Goal: Information Seeking & Learning: Learn about a topic

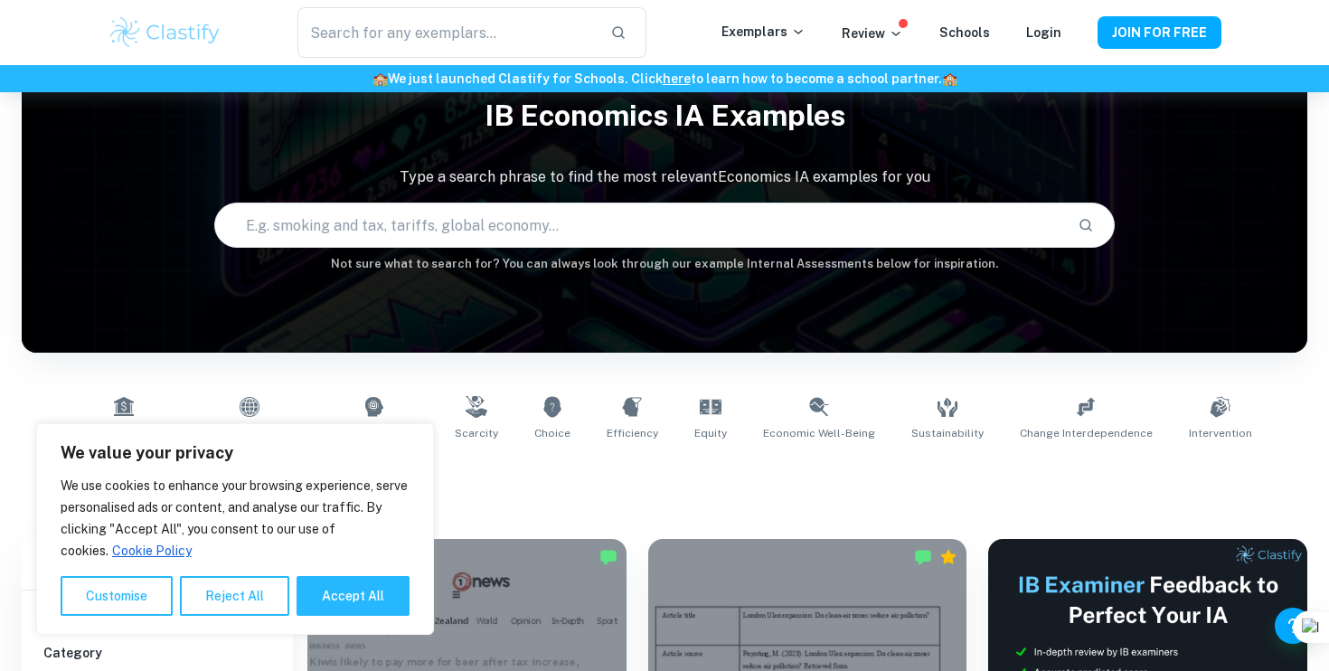
scroll to position [432, 0]
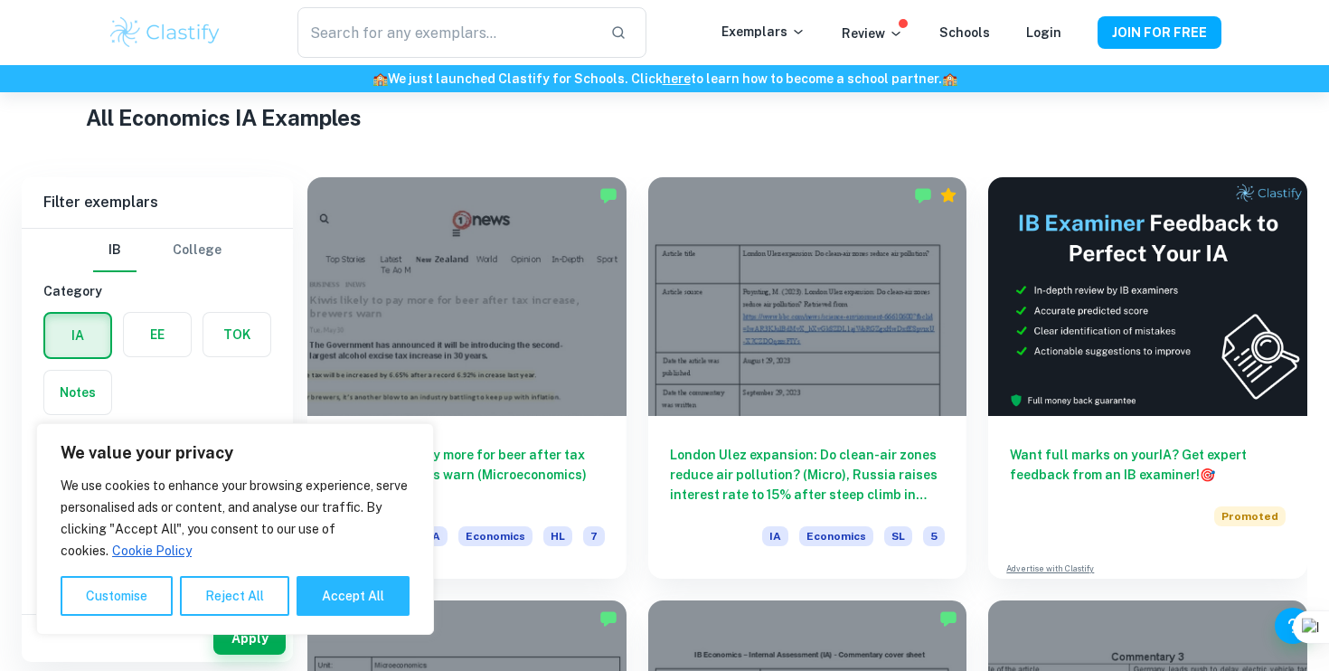
click at [362, 616] on div "We value your privacy We use cookies to enhance your browsing experience, serve…" at bounding box center [235, 529] width 398 height 212
click at [373, 601] on button "Accept All" at bounding box center [352, 596] width 113 height 40
checkbox input "true"
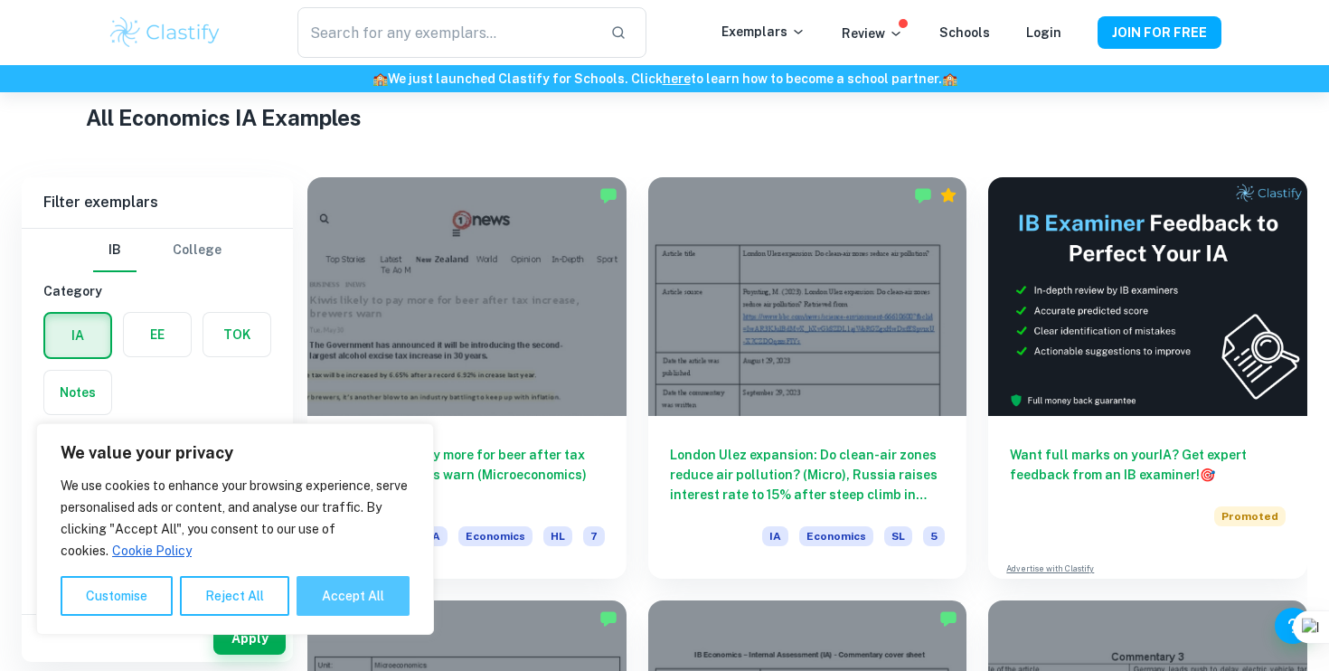
checkbox input "true"
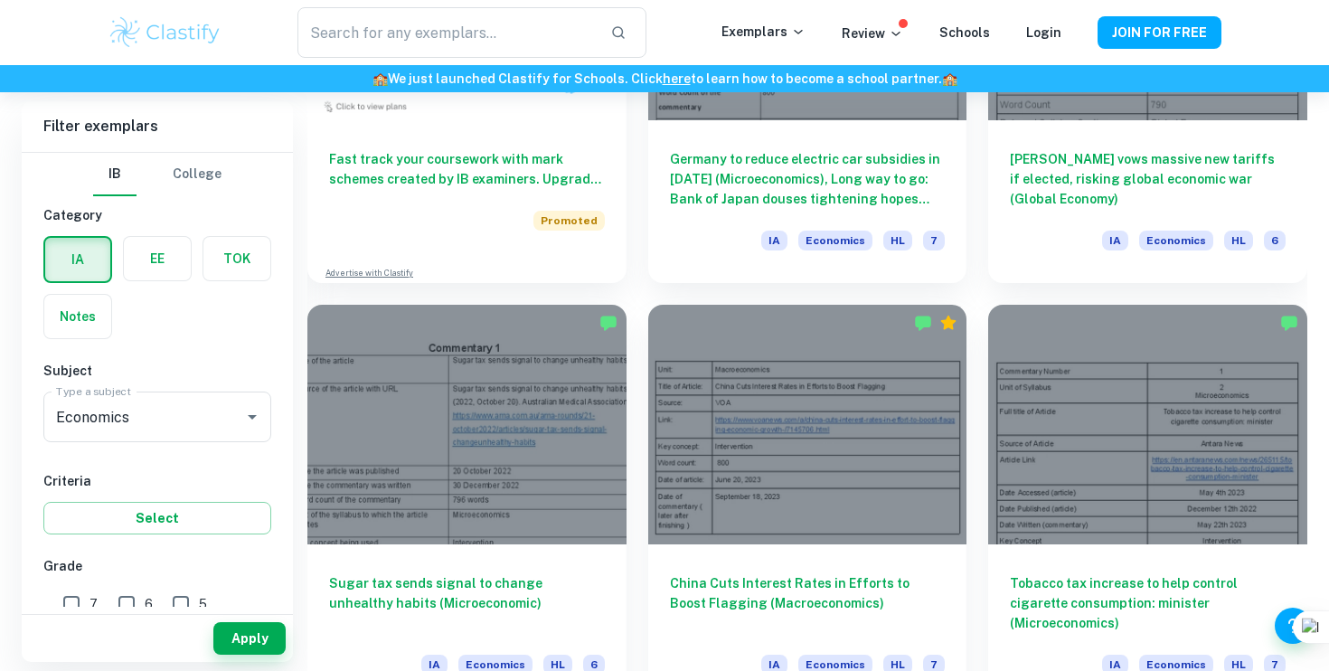
scroll to position [1574, 0]
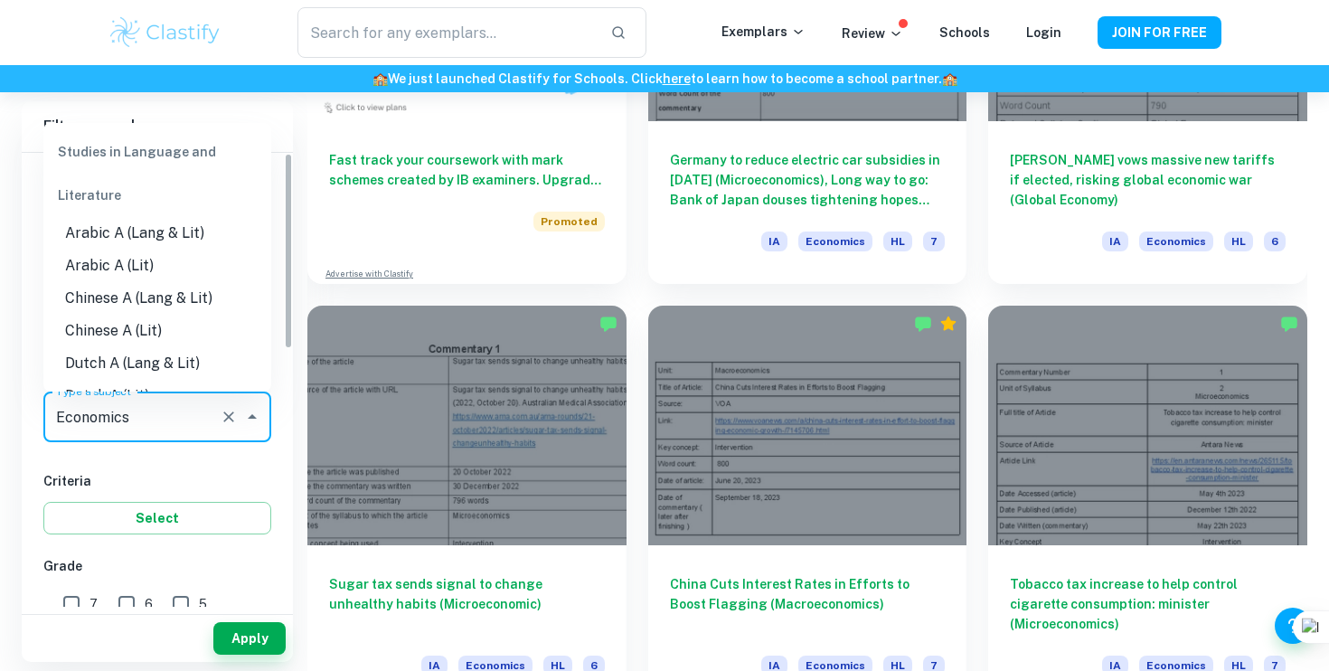
click at [174, 427] on input "Economics" at bounding box center [132, 417] width 161 height 34
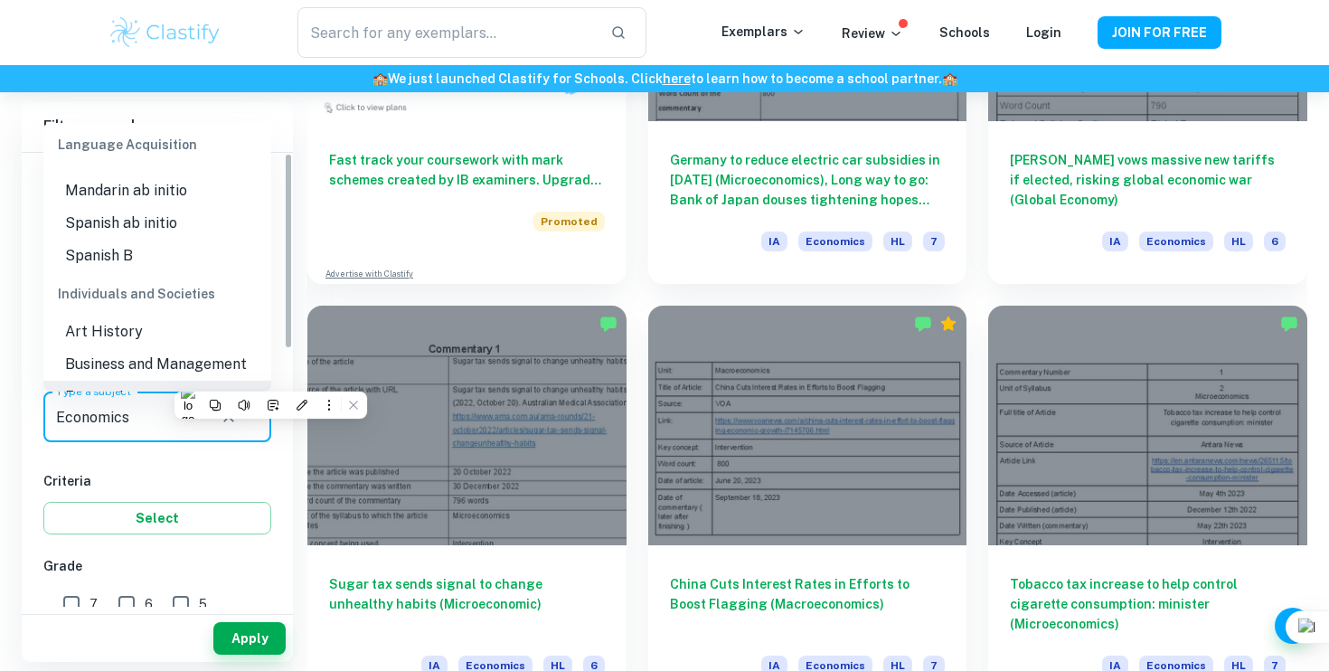
click at [165, 458] on div "[GEOGRAPHIC_DATA] Category IA EE TOK Notes Subject Type a subject Economics Typ…" at bounding box center [157, 675] width 271 height 1045
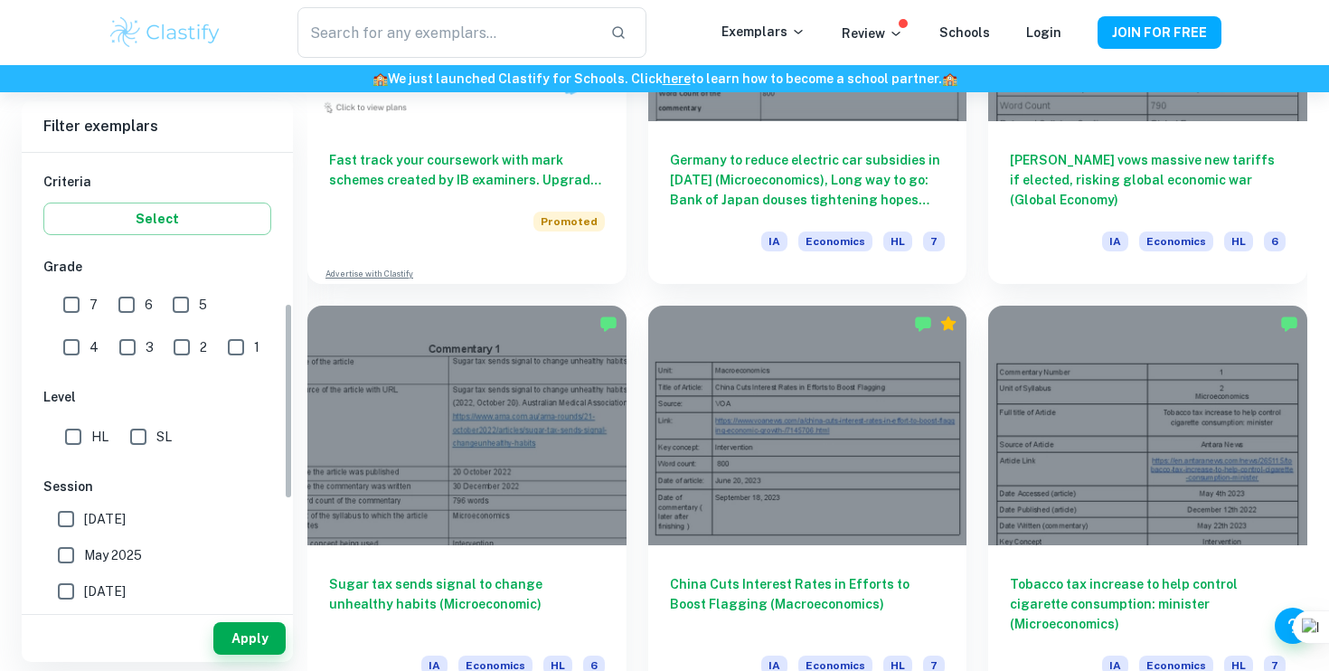
scroll to position [357, 0]
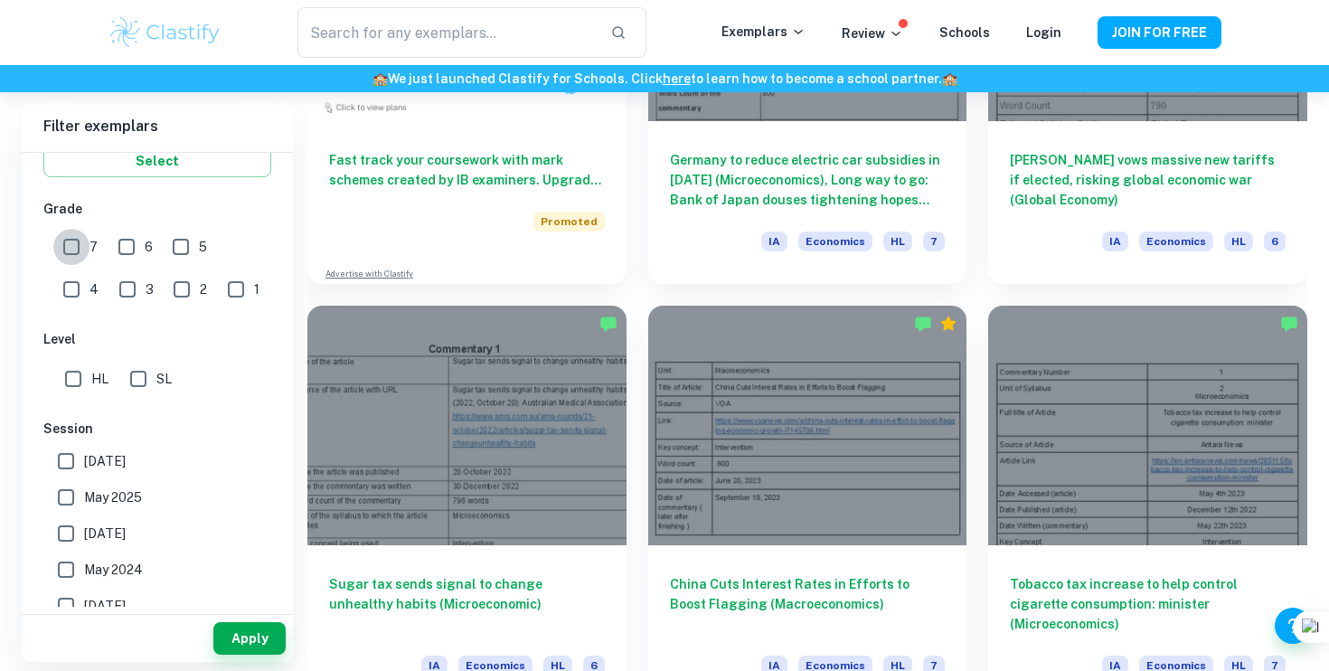
click at [70, 249] on input "7" at bounding box center [71, 247] width 36 height 36
checkbox input "true"
click at [71, 373] on input "HL" at bounding box center [73, 379] width 36 height 36
checkbox input "true"
click at [261, 634] on button "Apply" at bounding box center [249, 638] width 72 height 33
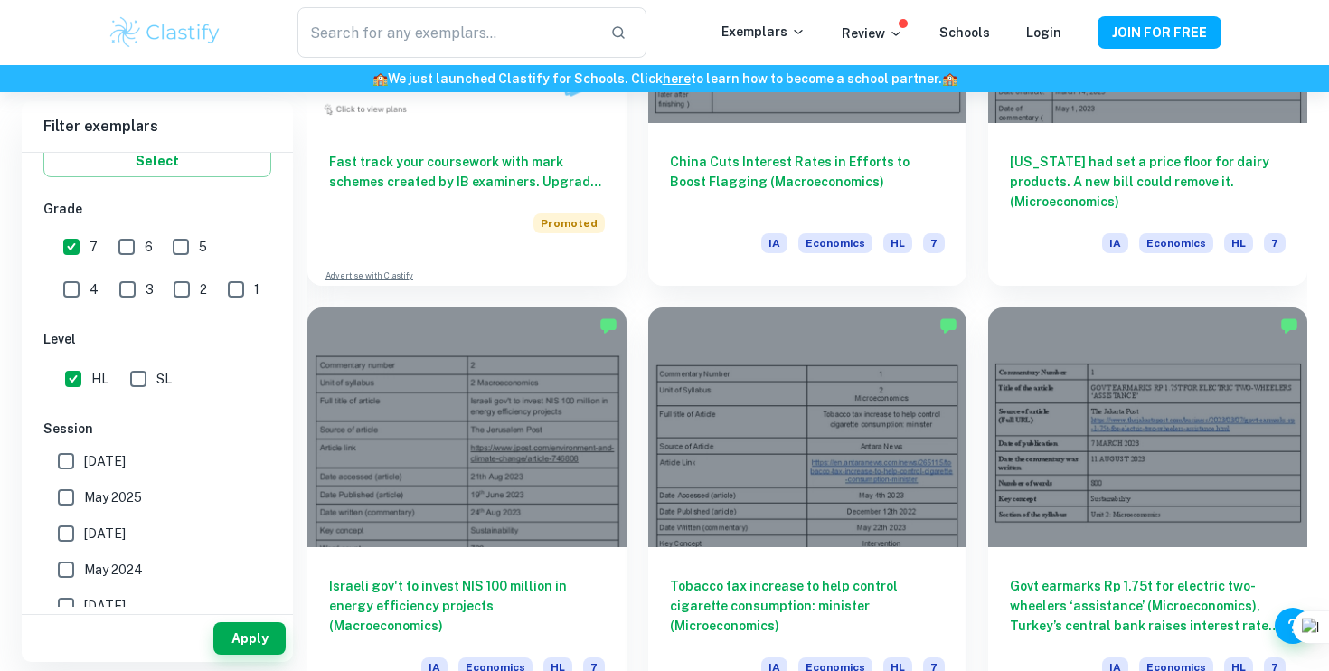
scroll to position [1368, 0]
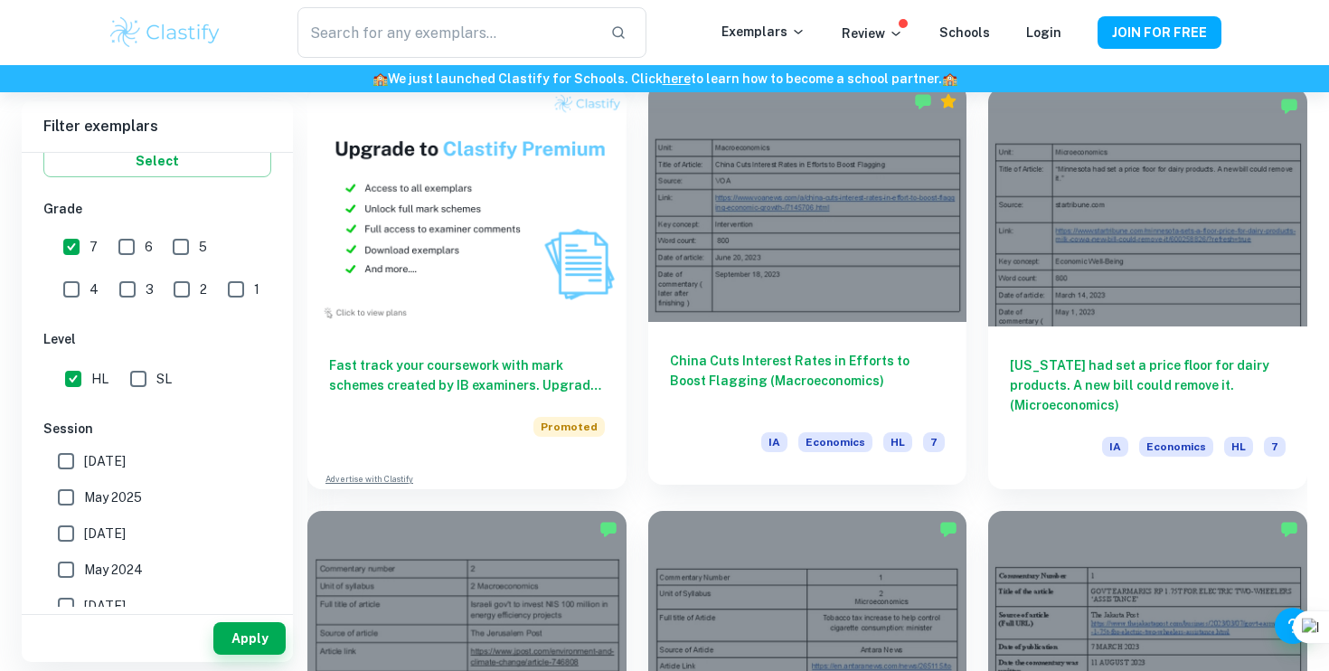
click at [736, 364] on h6 "China Cuts Interest Rates in Efforts to Boost Flagging (Macroeconomics)" at bounding box center [808, 381] width 276 height 60
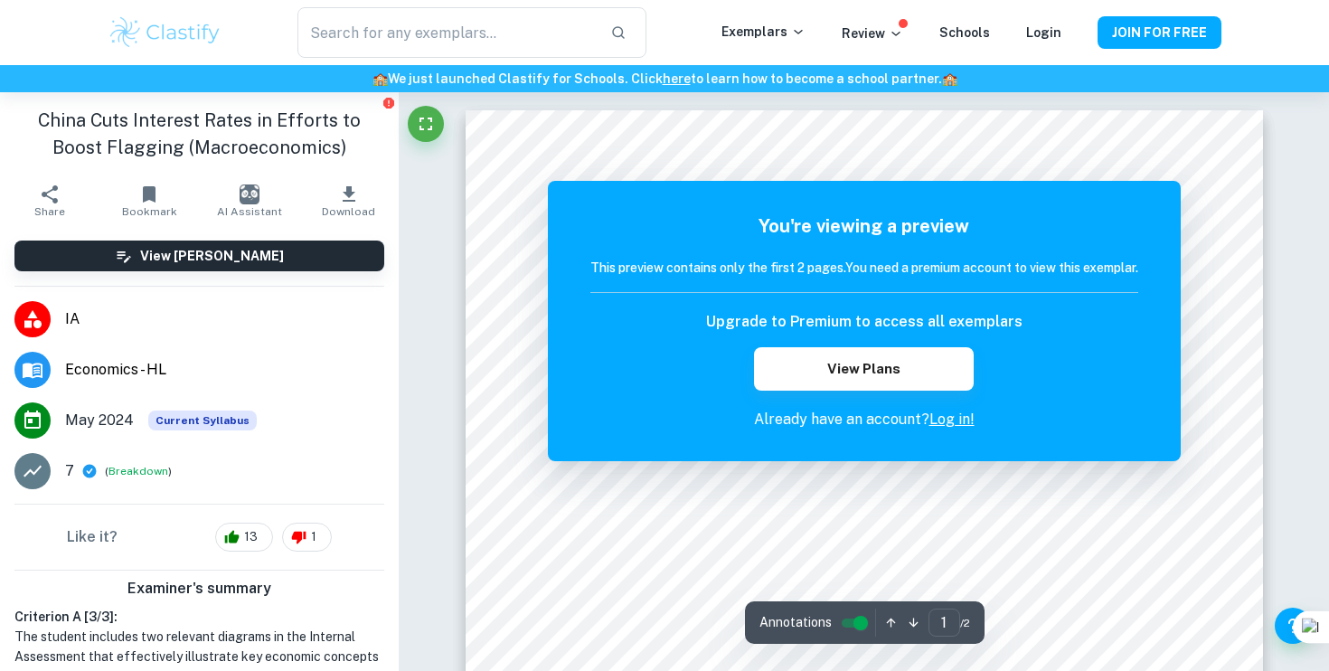
click at [963, 409] on p "Already have an account? Log in!" at bounding box center [864, 420] width 548 height 22
click at [956, 416] on link "Log in!" at bounding box center [951, 418] width 45 height 17
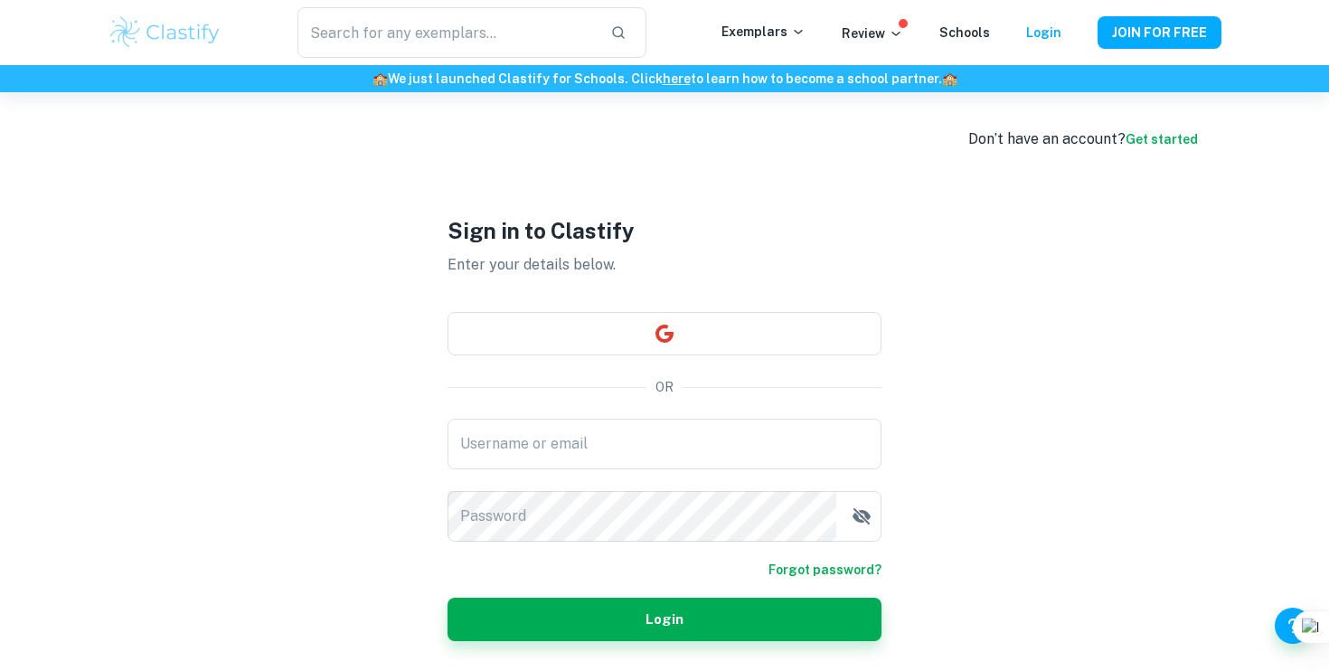
type input "[EMAIL_ADDRESS][DOMAIN_NAME]"
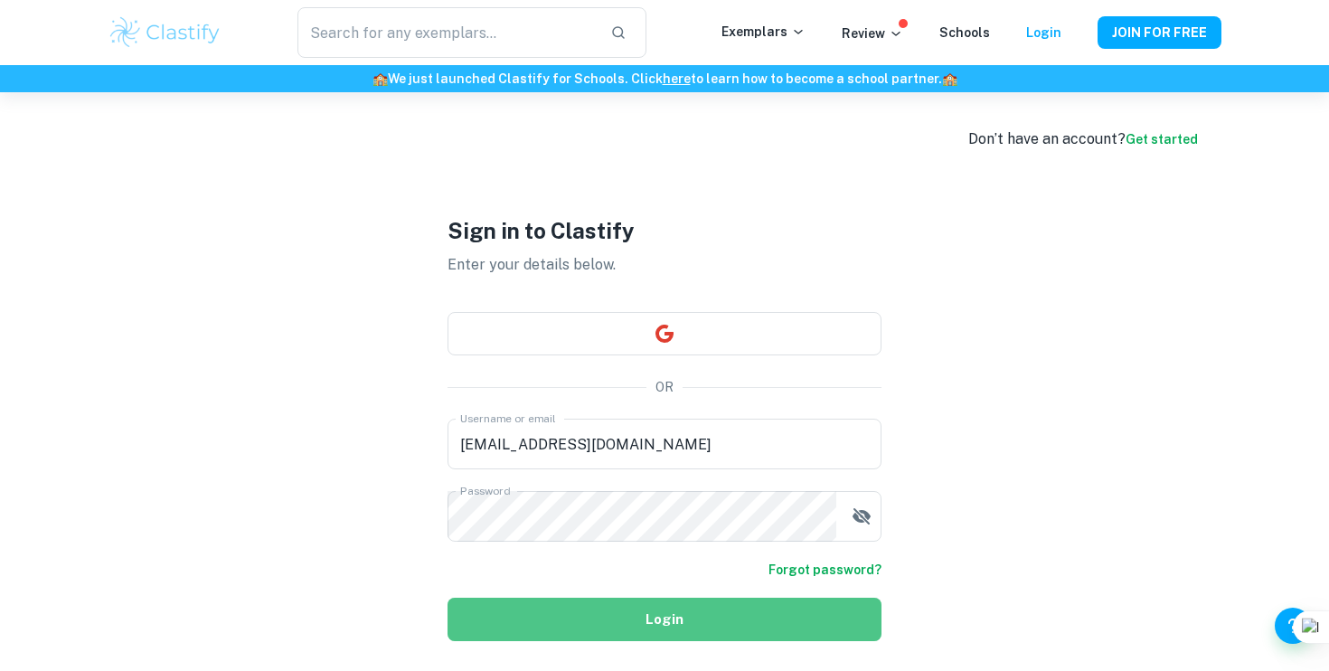
click at [594, 609] on button "Login" at bounding box center [664, 618] width 434 height 43
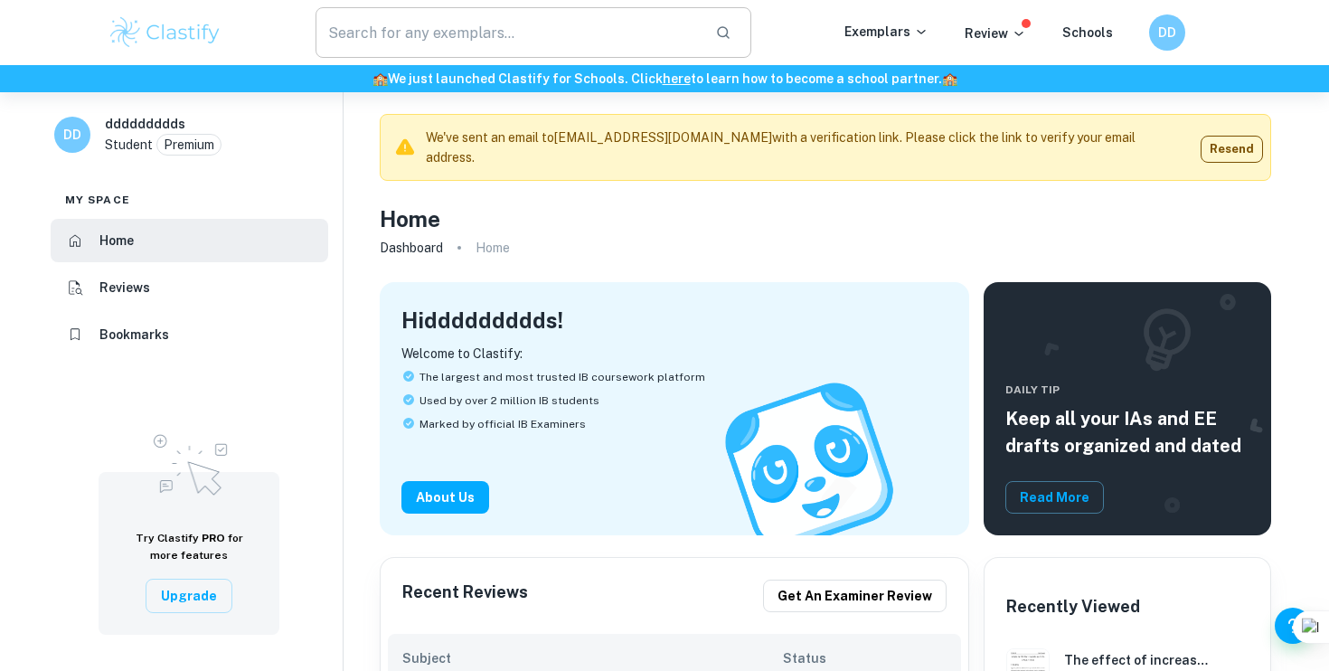
click at [428, 23] on input "text" at bounding box center [507, 32] width 385 height 51
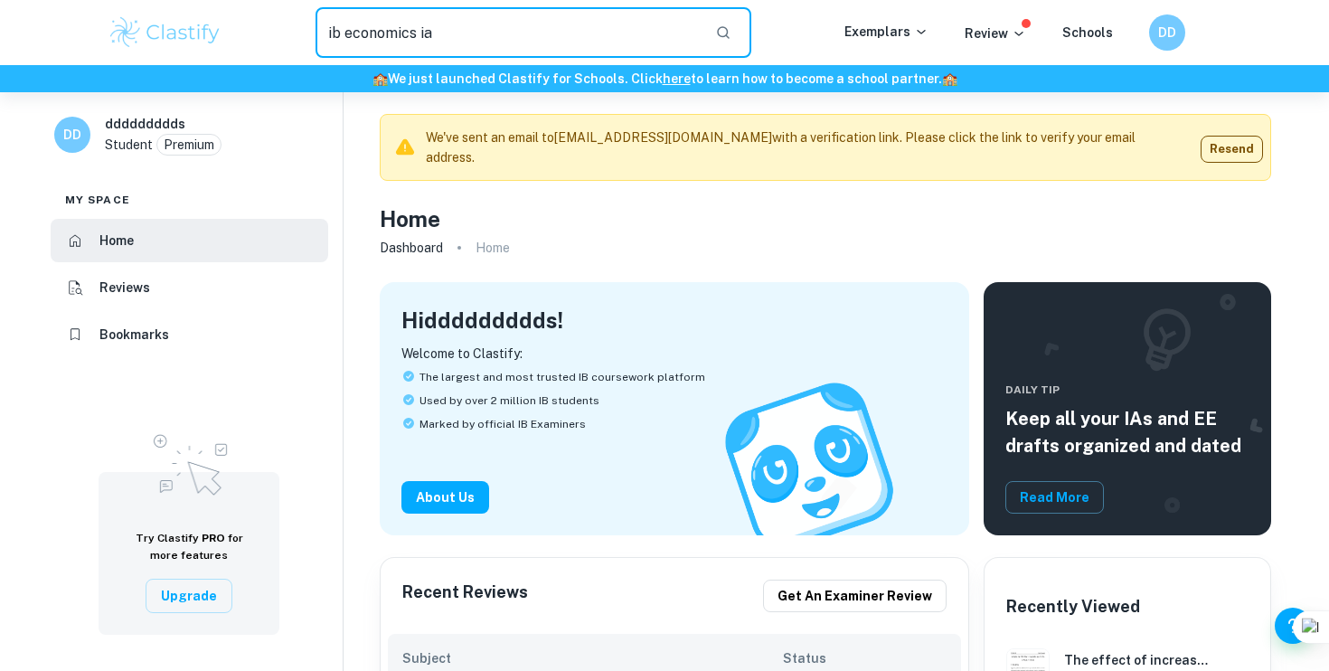
type input "ib economics ia"
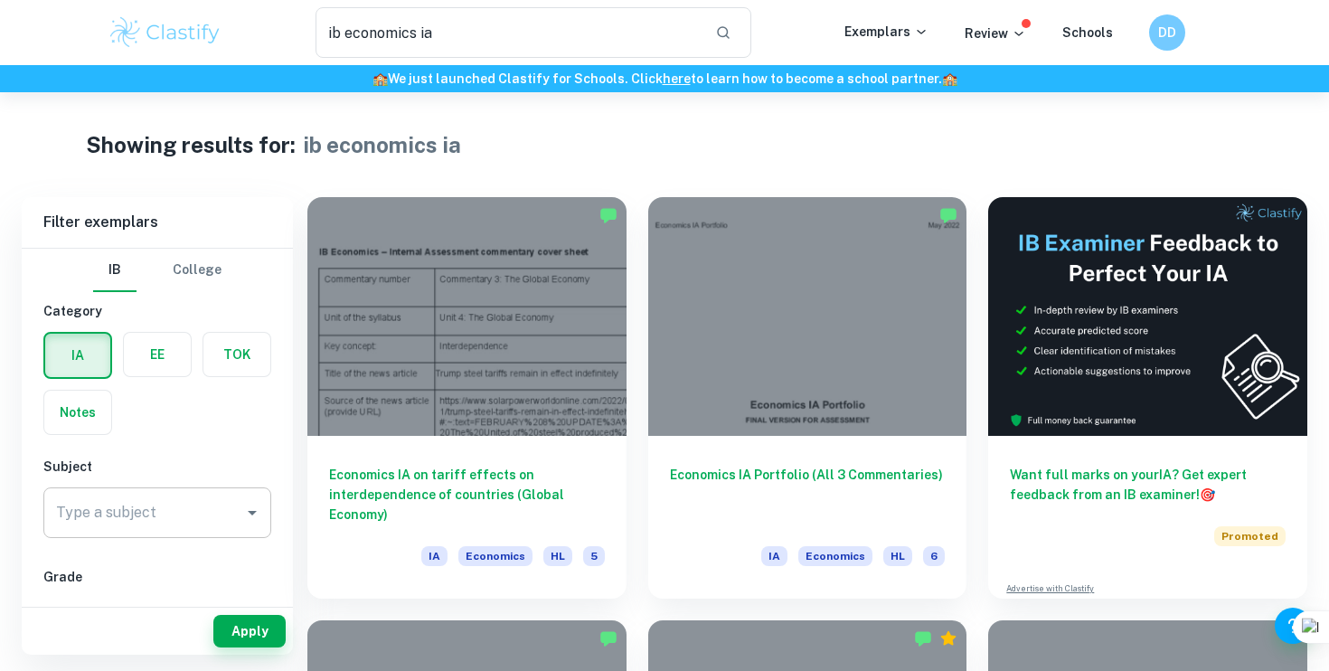
click at [163, 496] on input "Type a subject" at bounding box center [144, 512] width 184 height 34
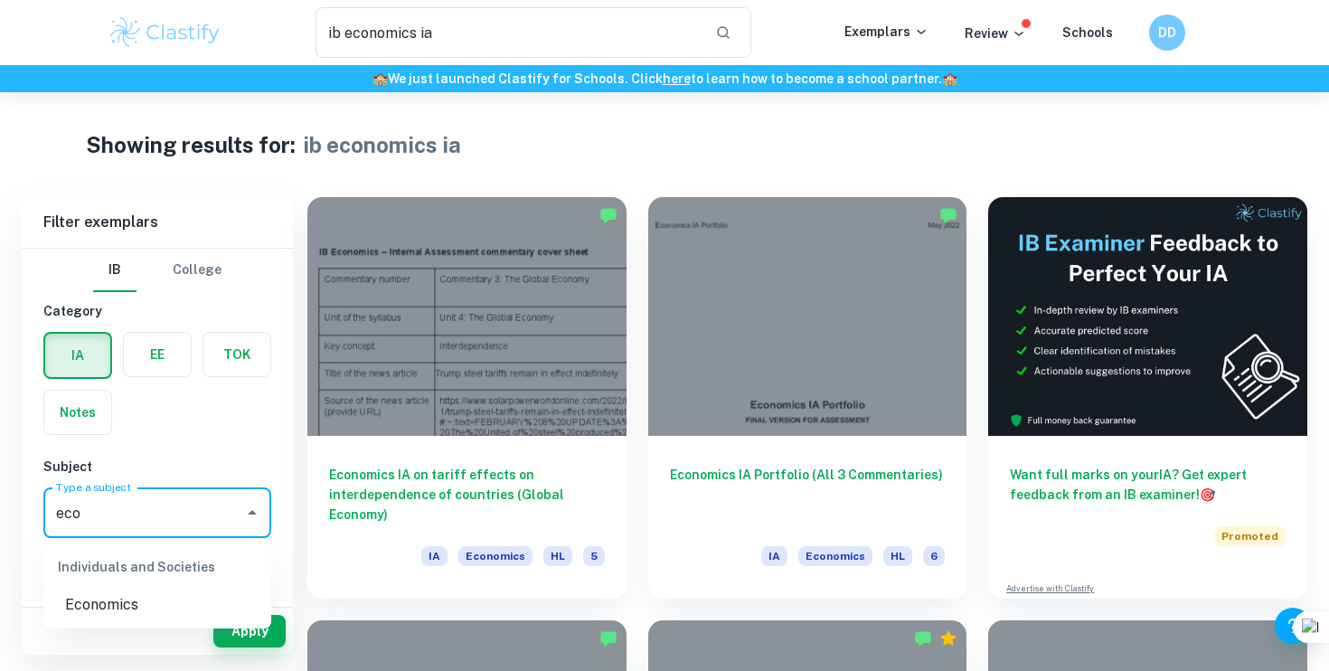
click at [149, 597] on li "Economics" at bounding box center [157, 604] width 228 height 33
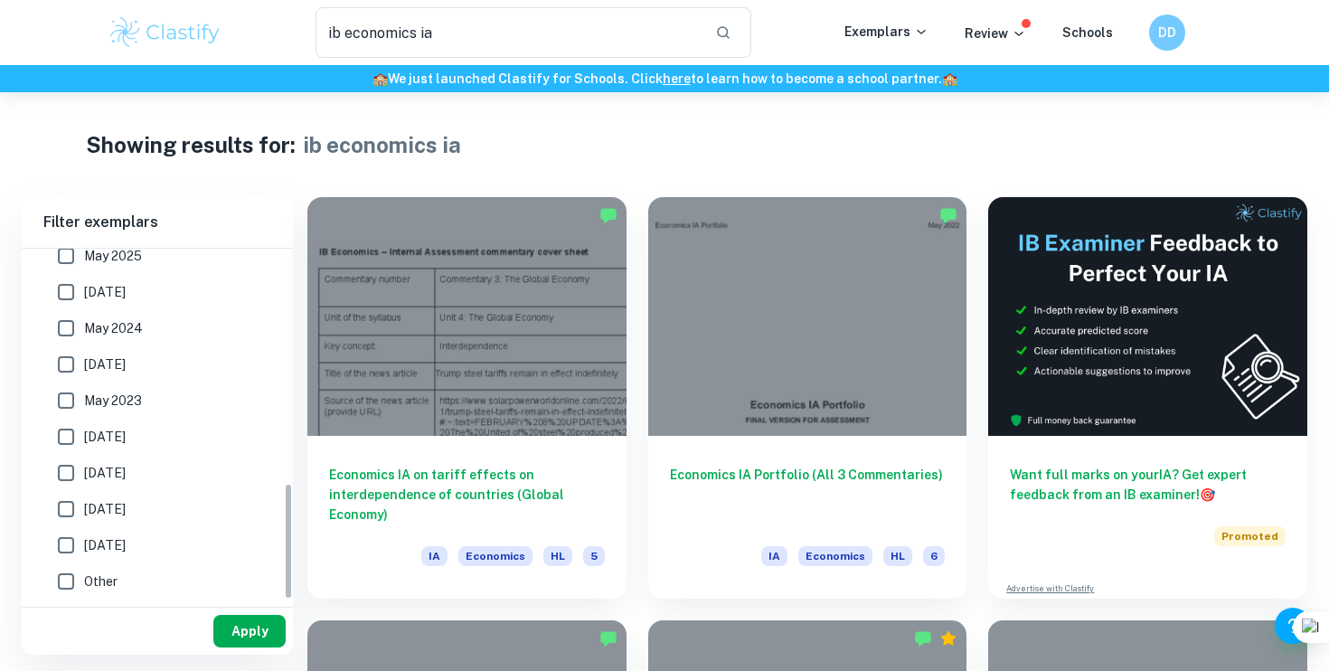
type input "Economics"
click at [234, 625] on button "Apply" at bounding box center [249, 631] width 72 height 33
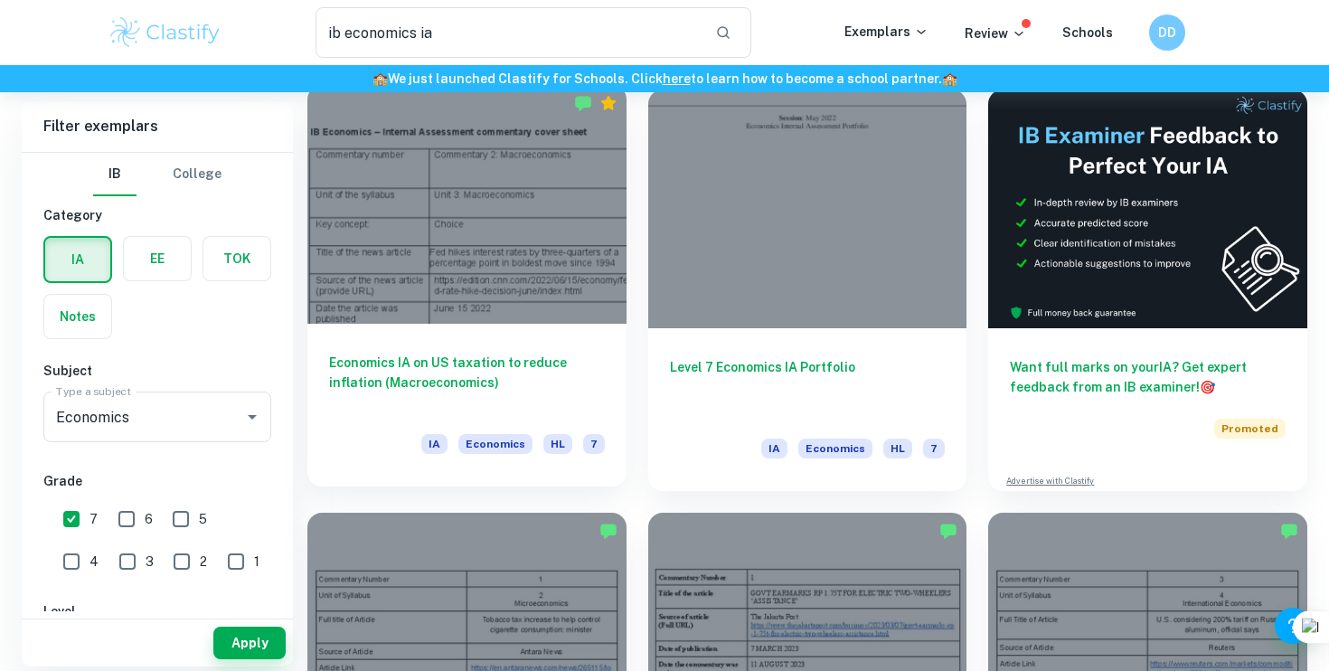
click at [369, 361] on h6 "Economics IA on US taxation to reduce inflation (Macroeconomics)" at bounding box center [467, 383] width 276 height 60
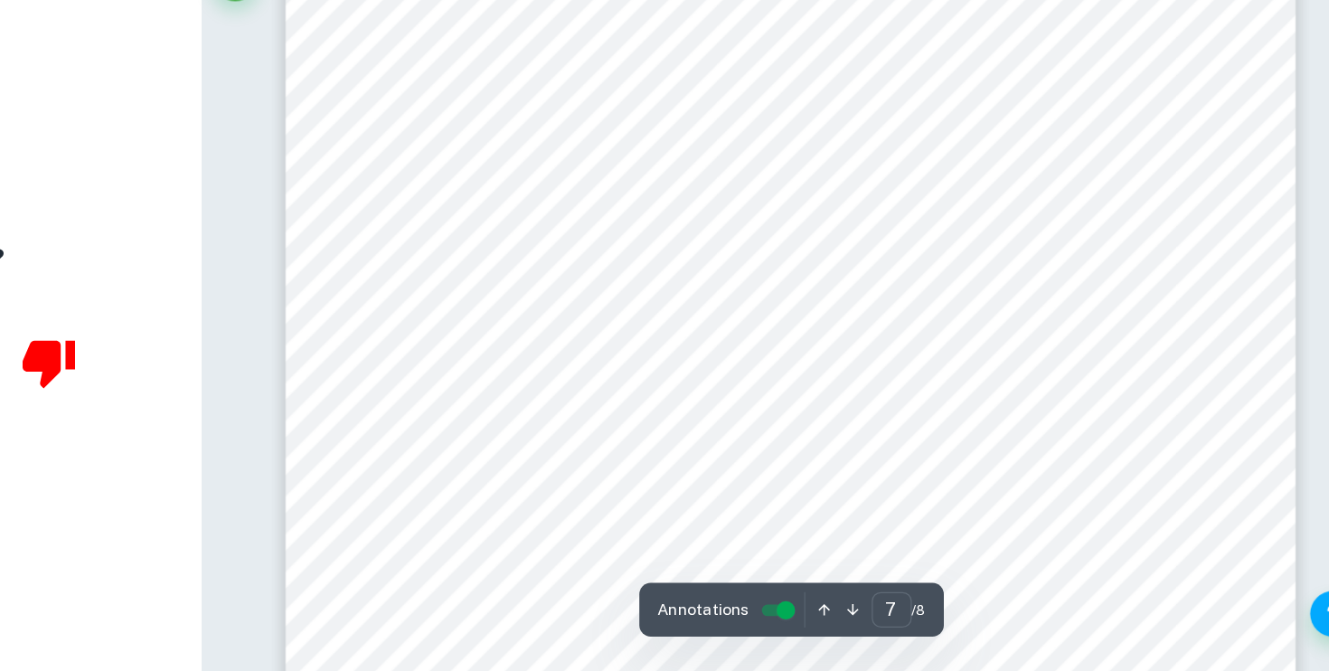
scroll to position [7421, 0]
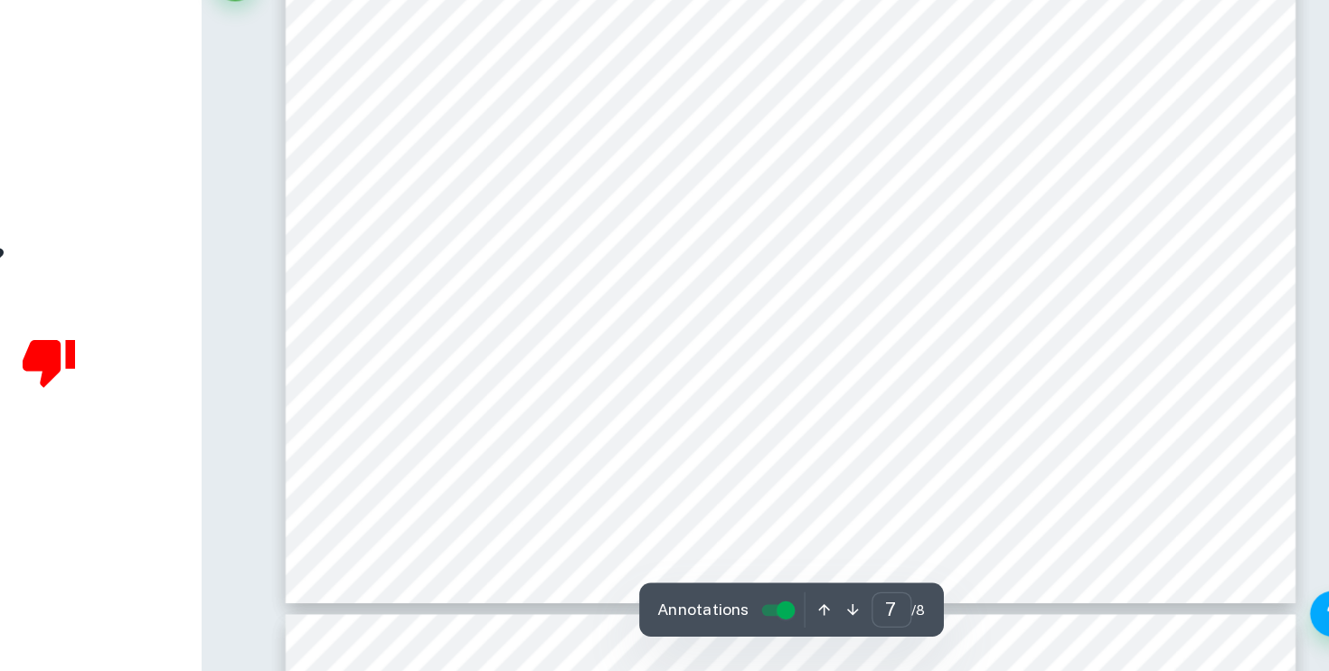
type input "8"
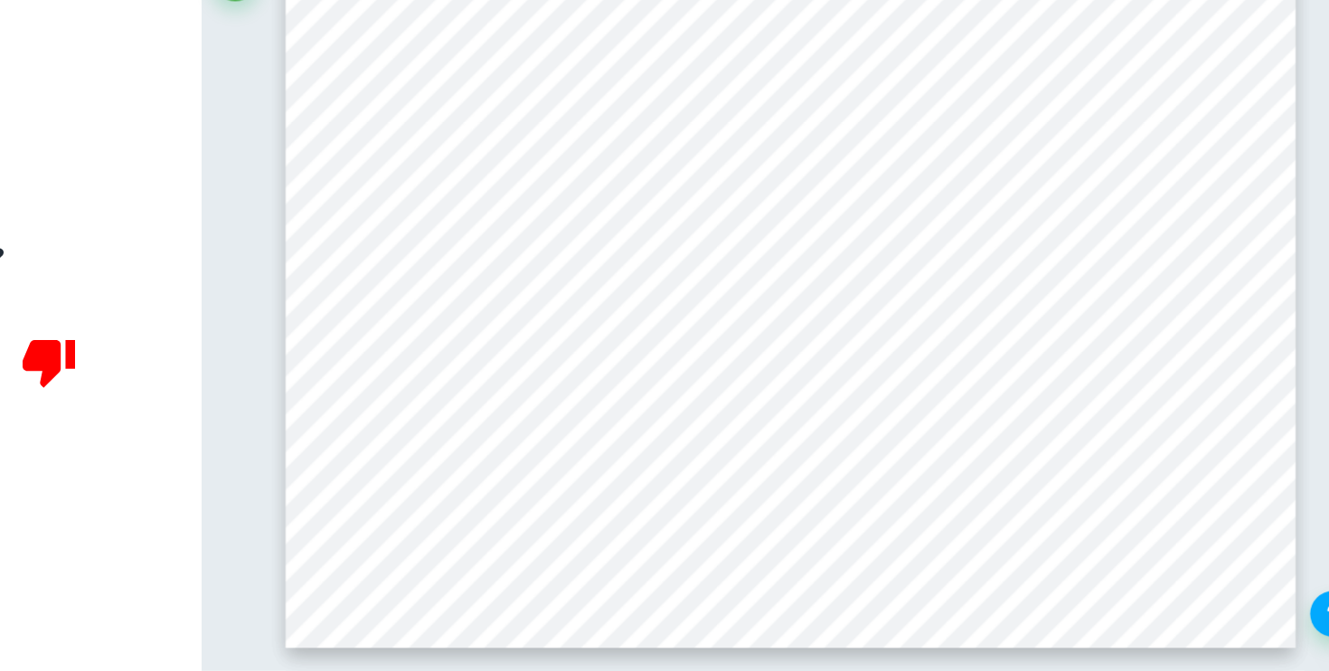
scroll to position [8659, 0]
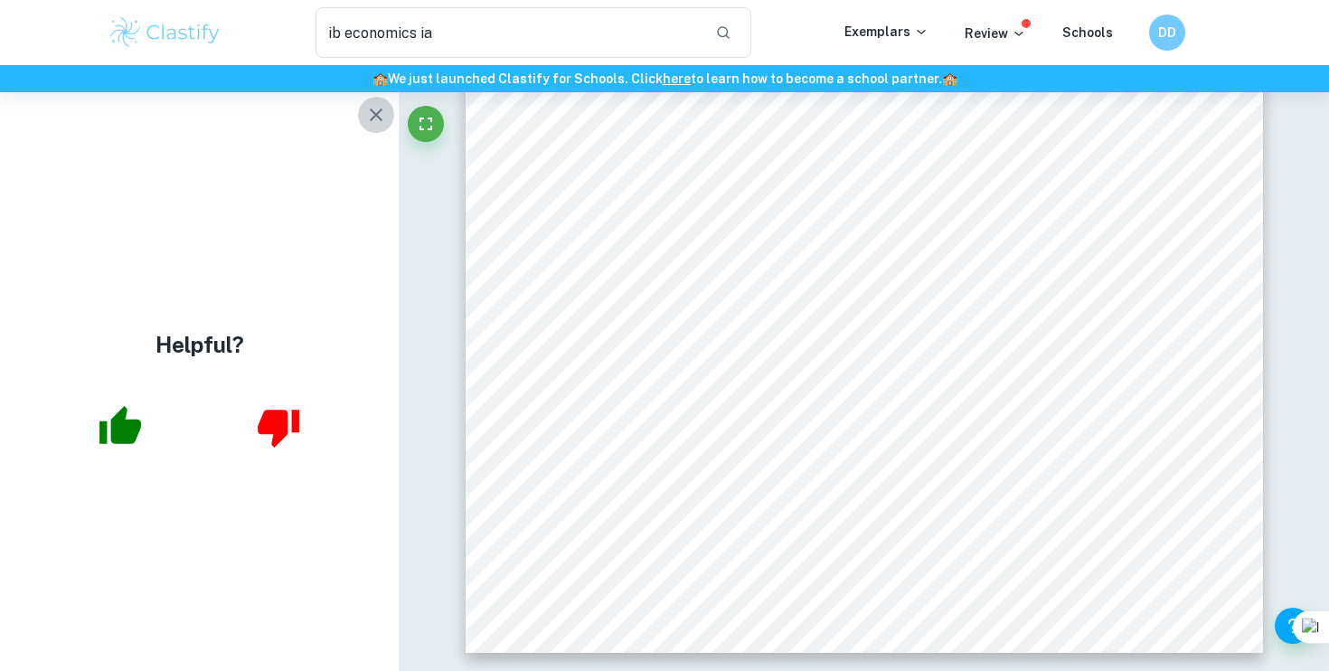
click at [375, 110] on icon "button" at bounding box center [376, 115] width 22 height 22
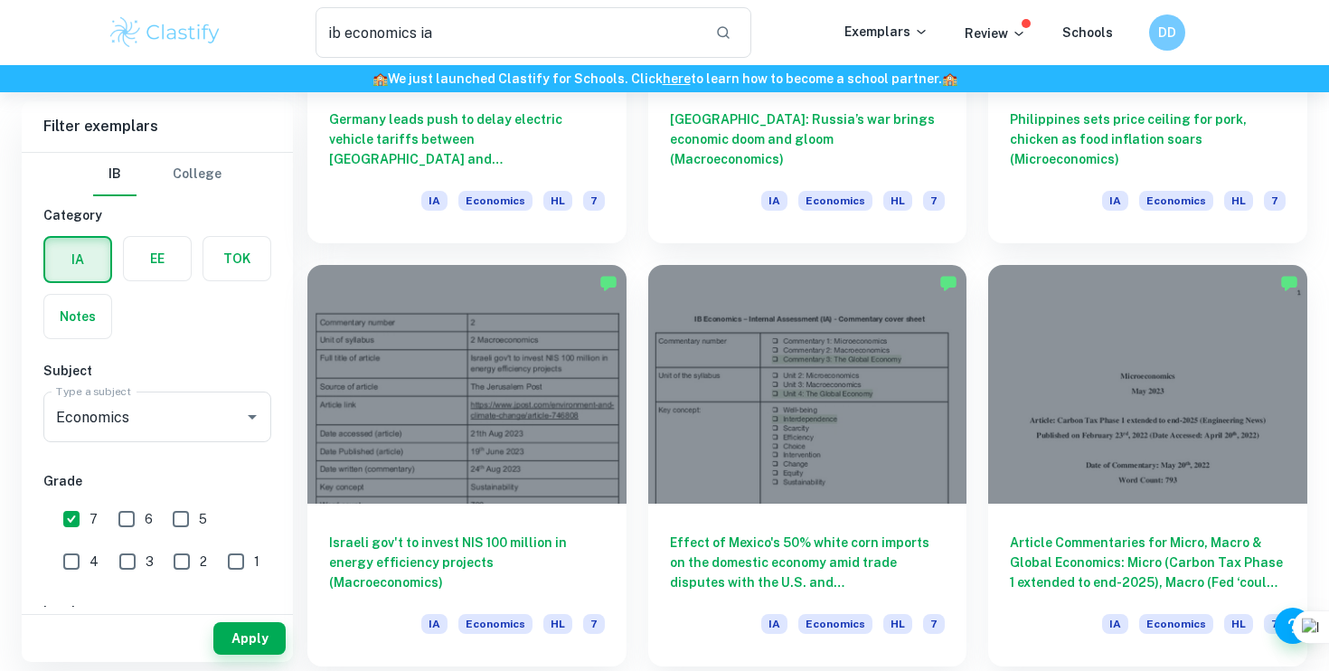
scroll to position [1667, 0]
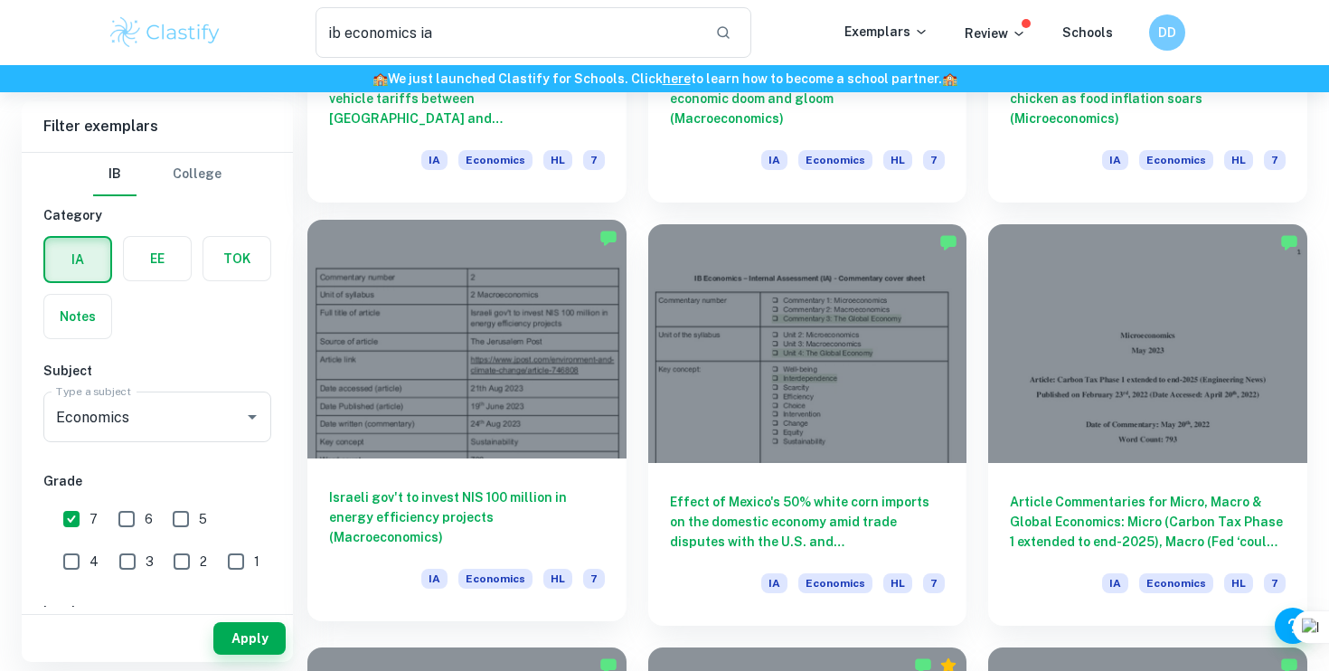
click at [458, 499] on h6 "Israeli gov't to invest NIS 100 million in energy efficiency projects (Macroeco…" at bounding box center [467, 517] width 276 height 60
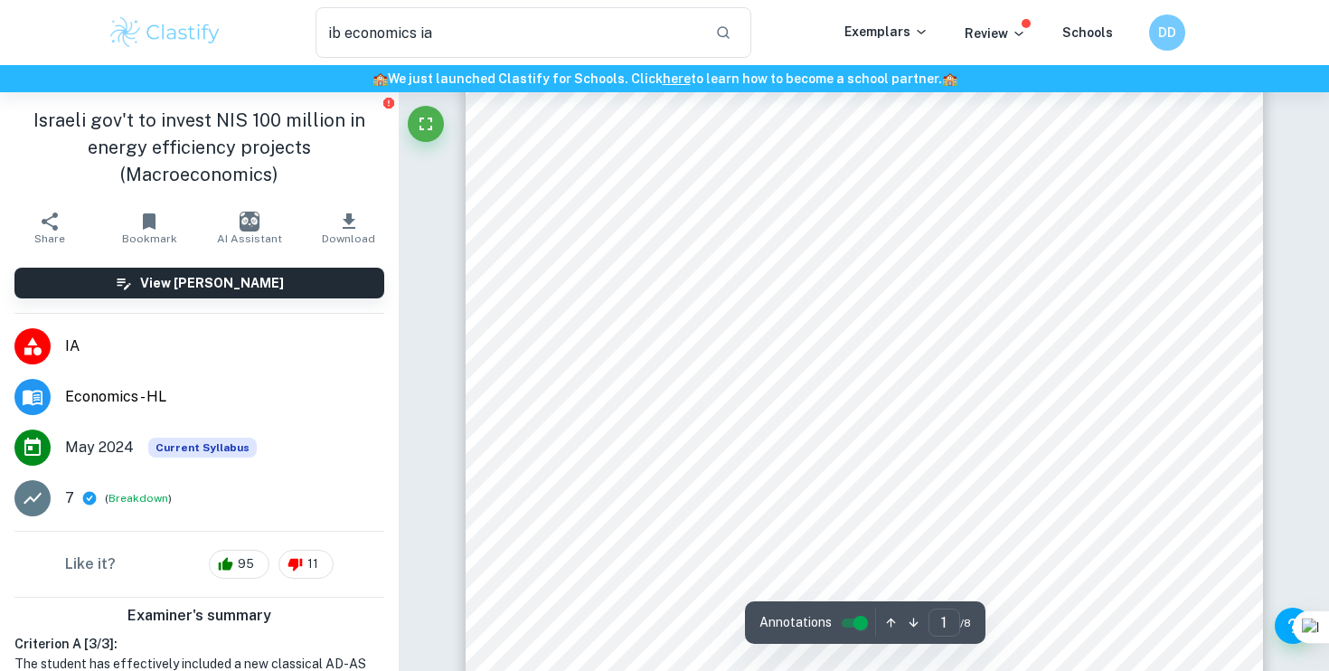
scroll to position [64, 0]
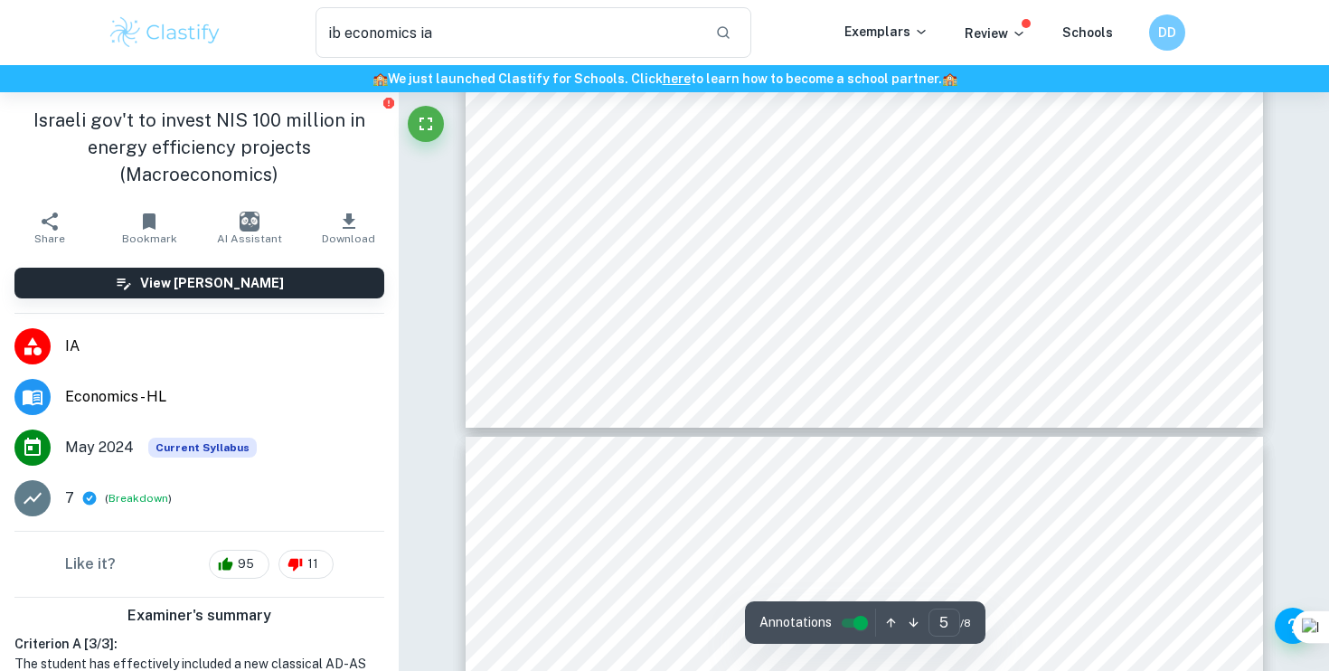
type input "6"
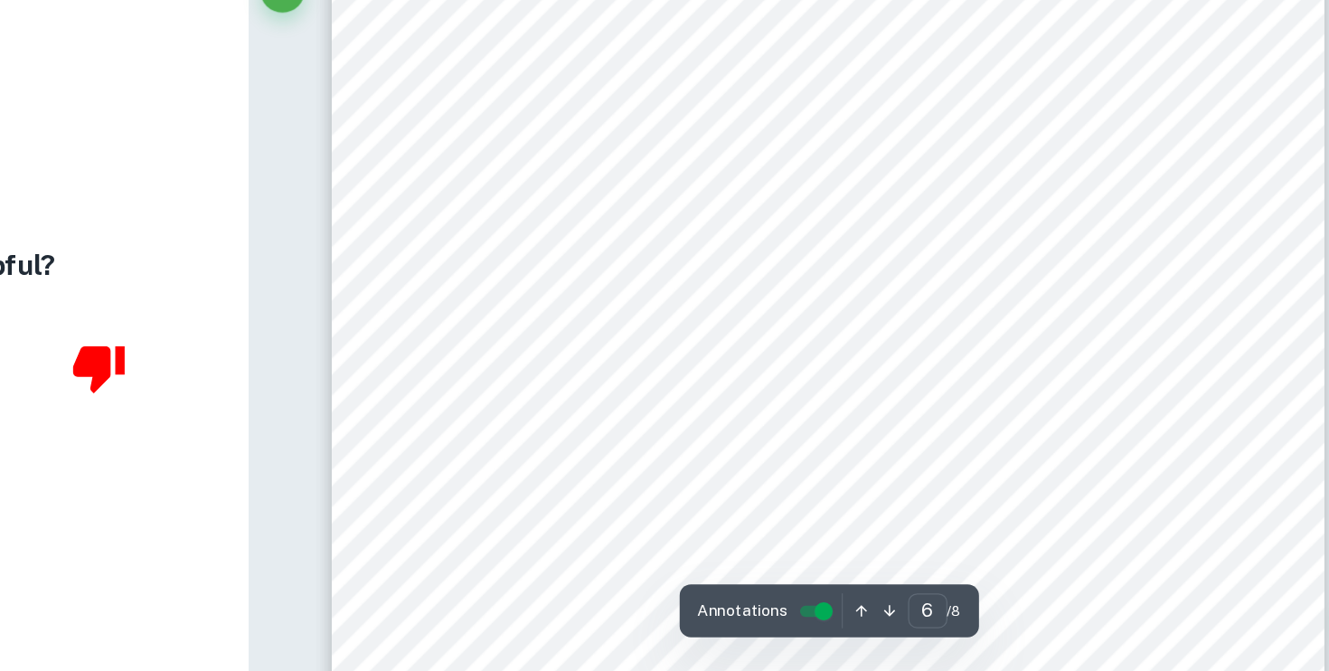
scroll to position [6333, 0]
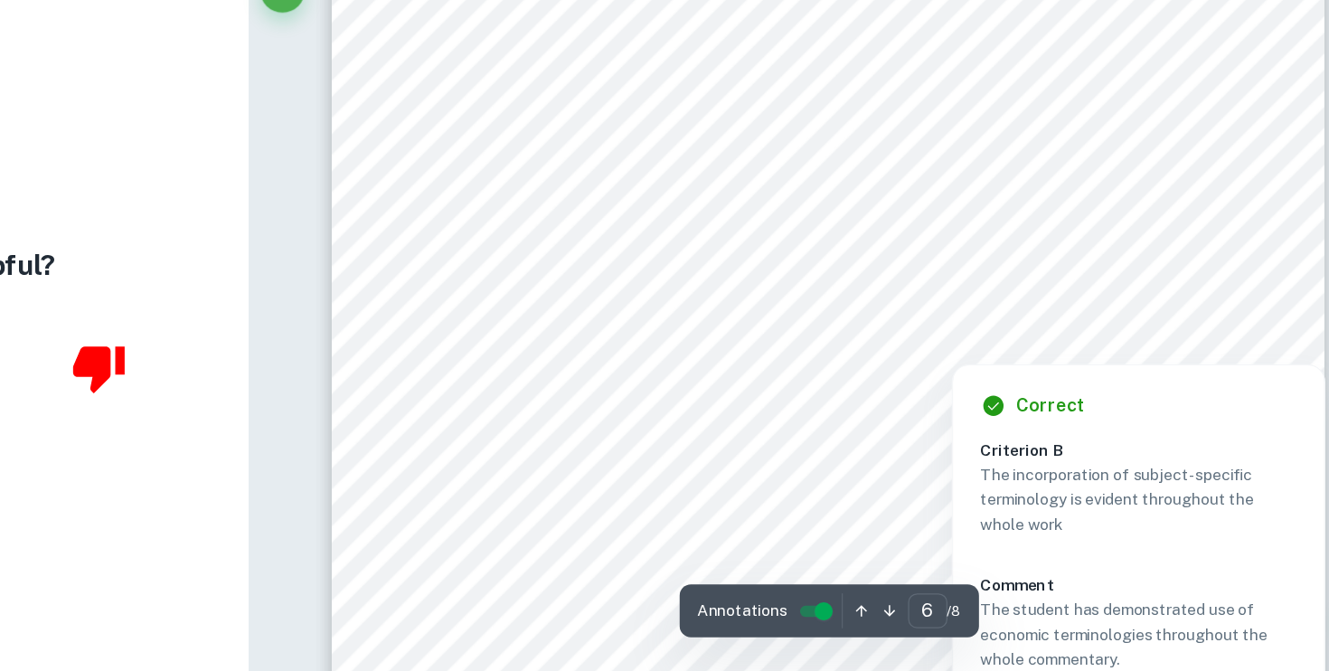
click at [968, 409] on div at bounding box center [963, 410] width 110 height 18
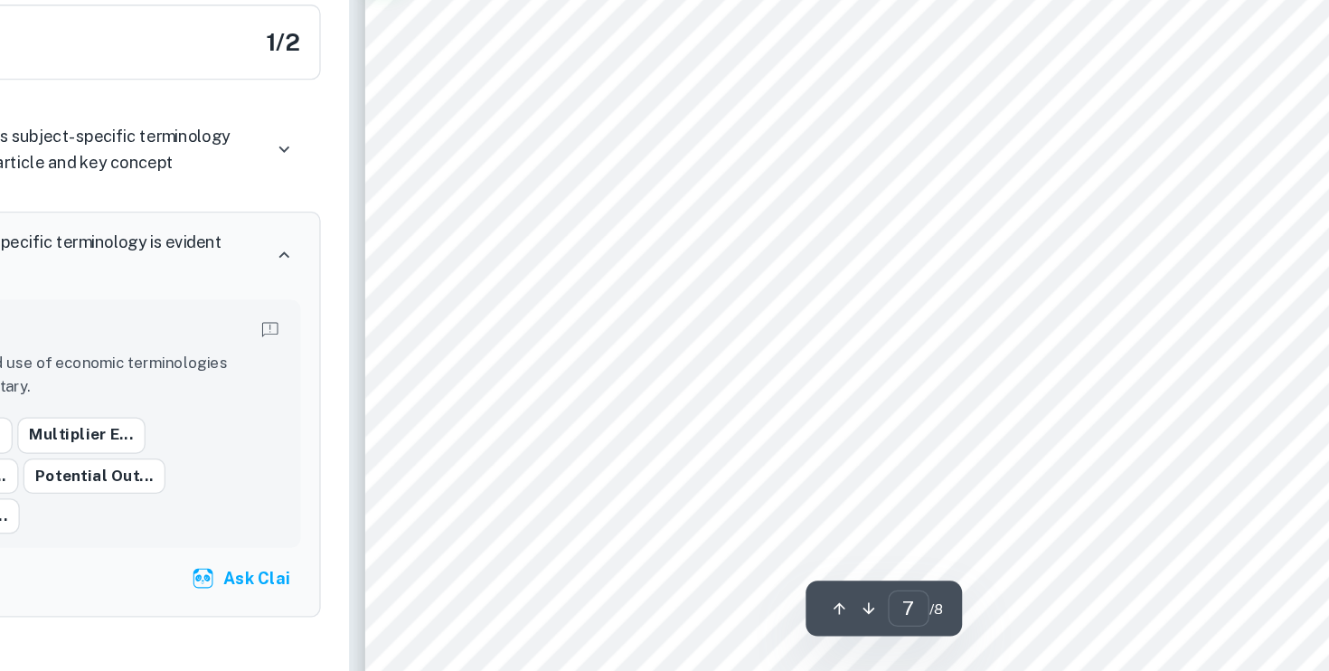
scroll to position [6941, 0]
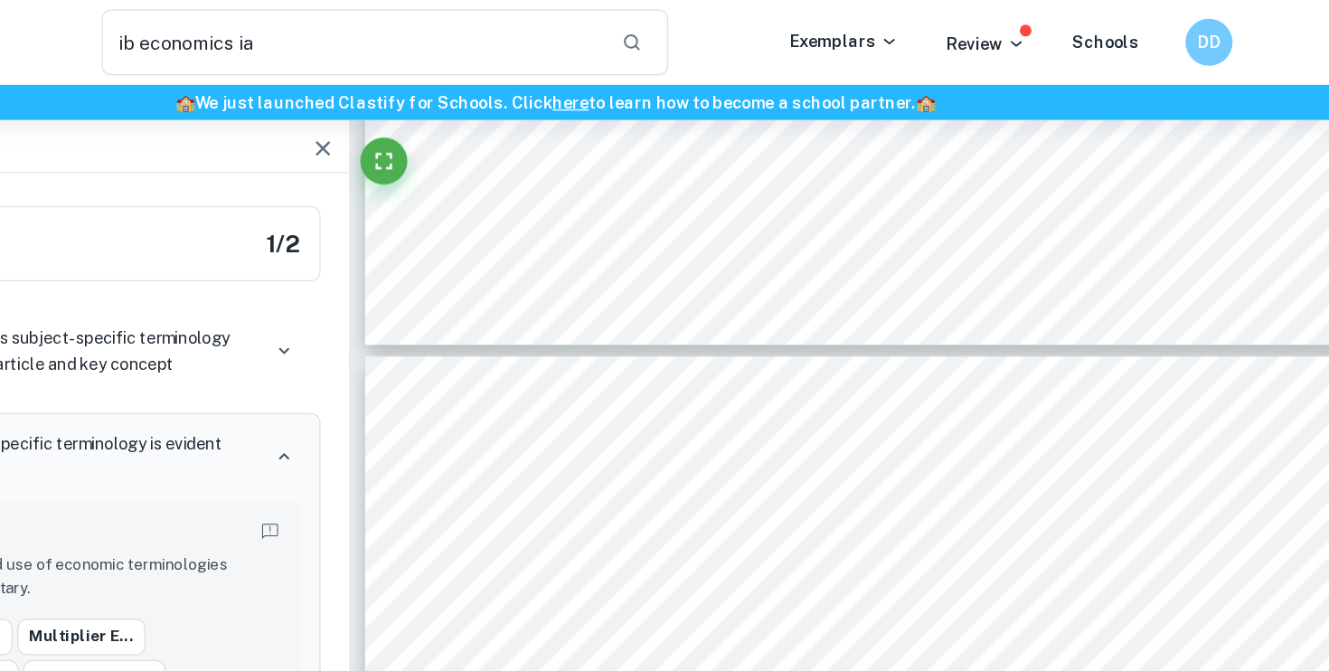
type input "6"
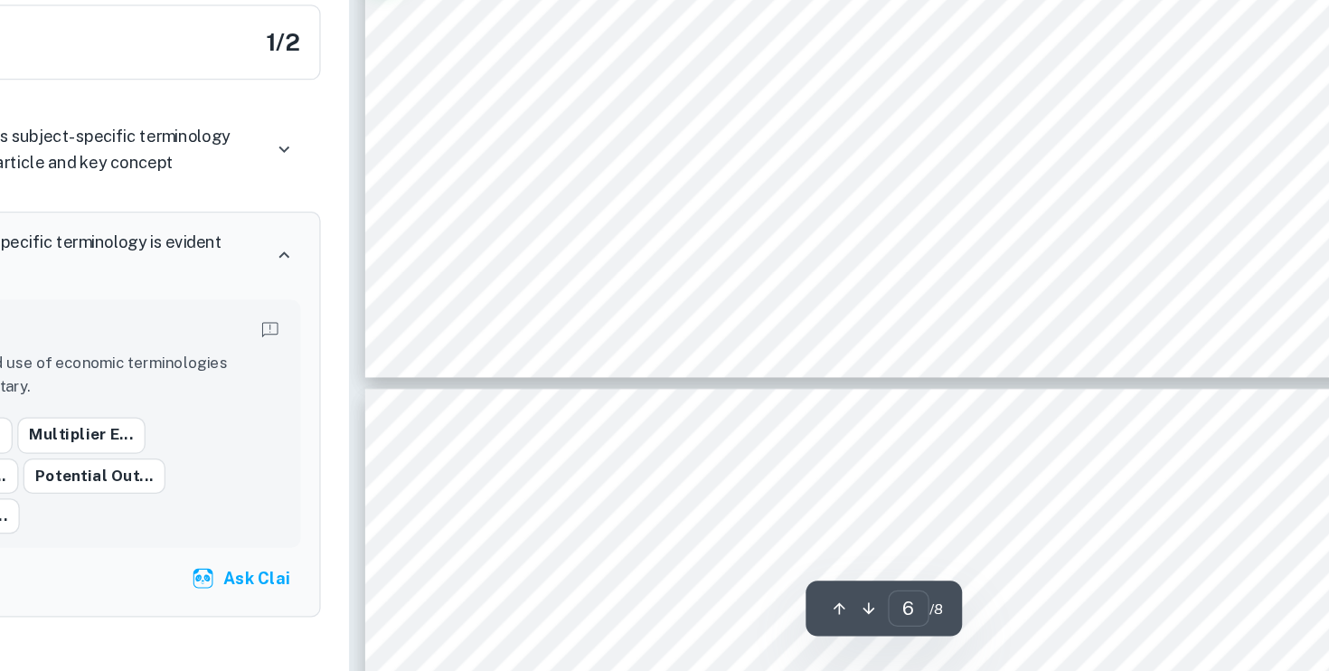
scroll to position [6470, 0]
